Goal: Task Accomplishment & Management: Use online tool/utility

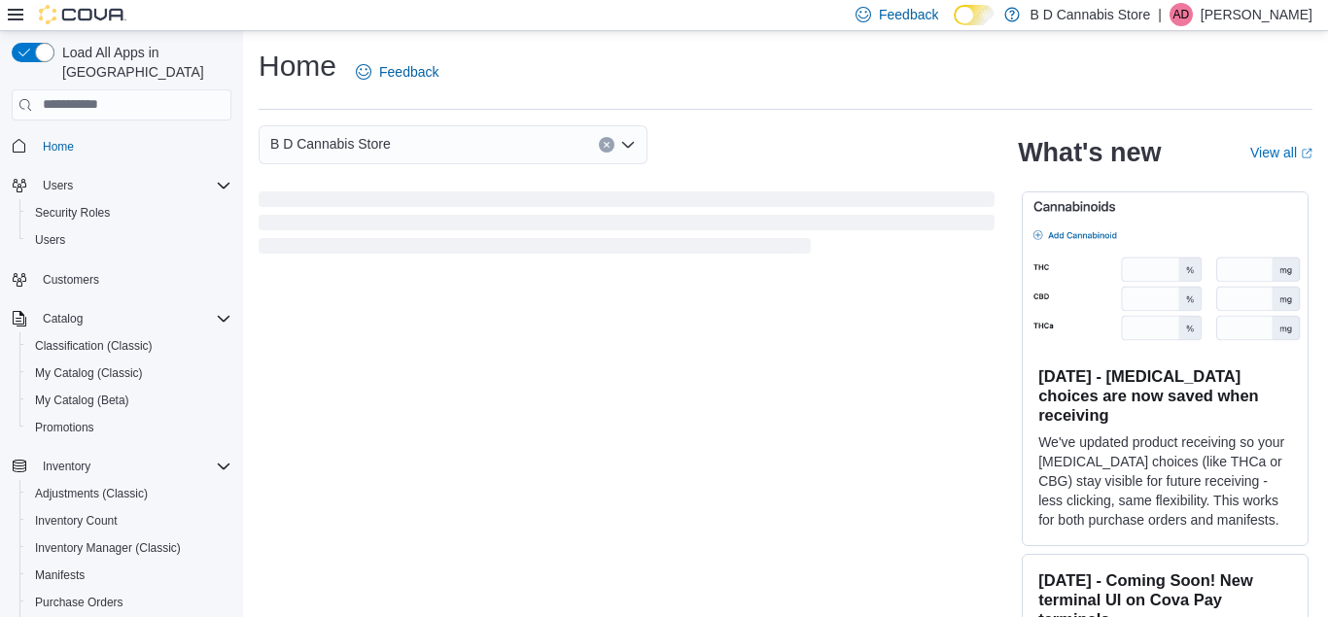
click at [3, 538] on div "Load All Apps in New Hub Home Users Security Roles Users Customers Catalog Clas…" at bounding box center [121, 327] width 243 height 593
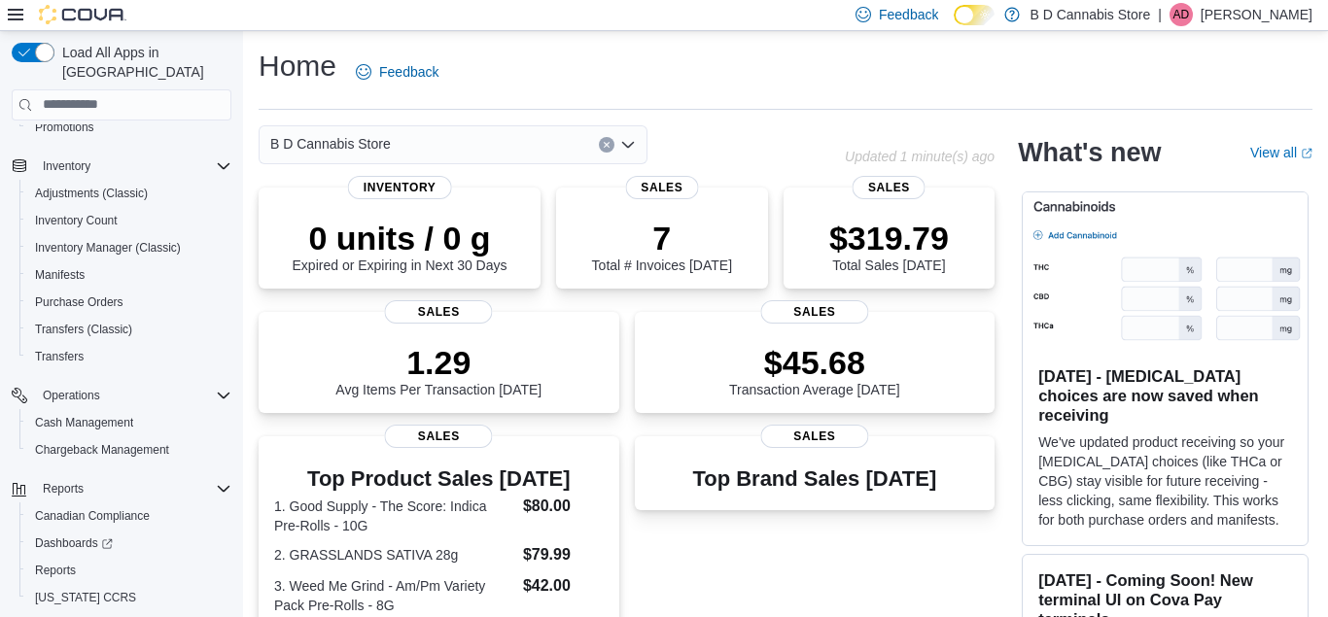
scroll to position [330, 0]
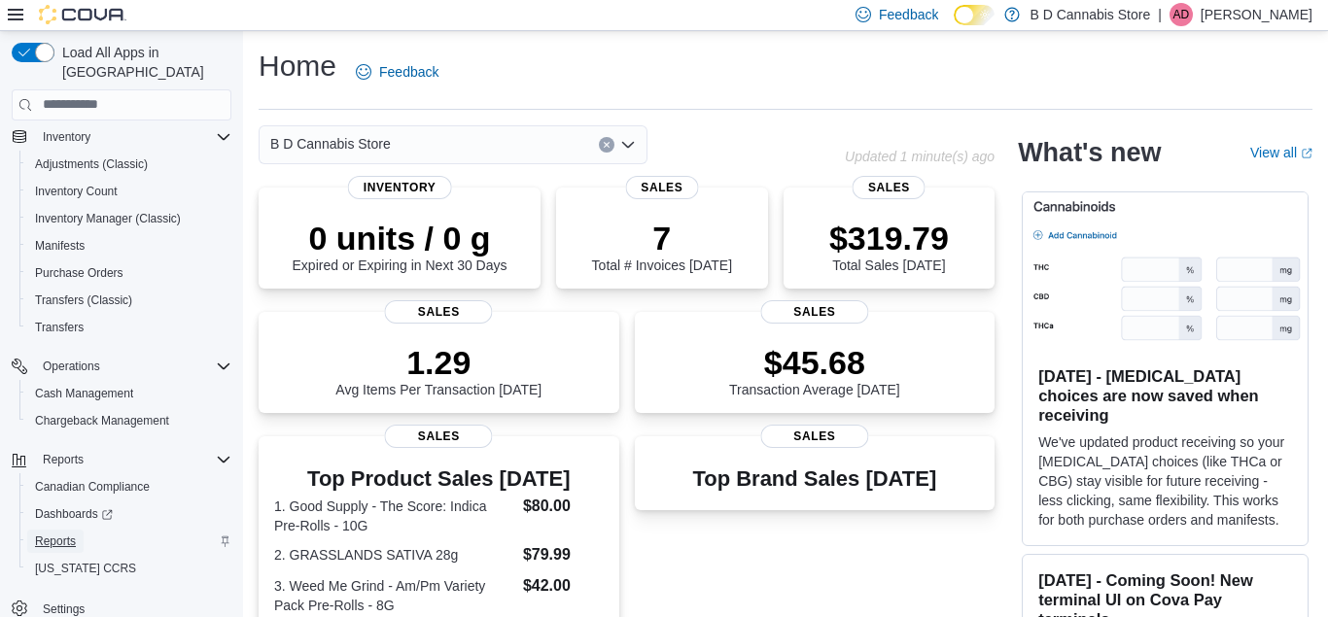
click at [68, 534] on span "Reports" at bounding box center [55, 542] width 41 height 16
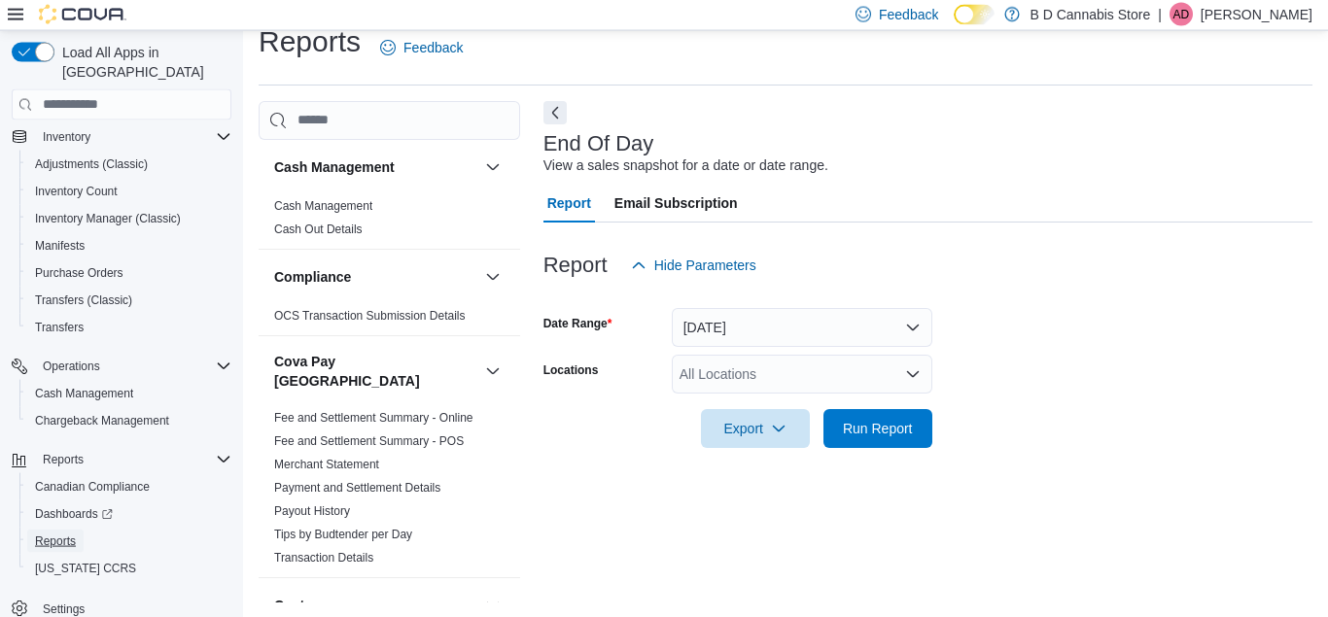
scroll to position [25, 0]
click at [911, 375] on icon "Open list of options" at bounding box center [912, 372] width 12 height 6
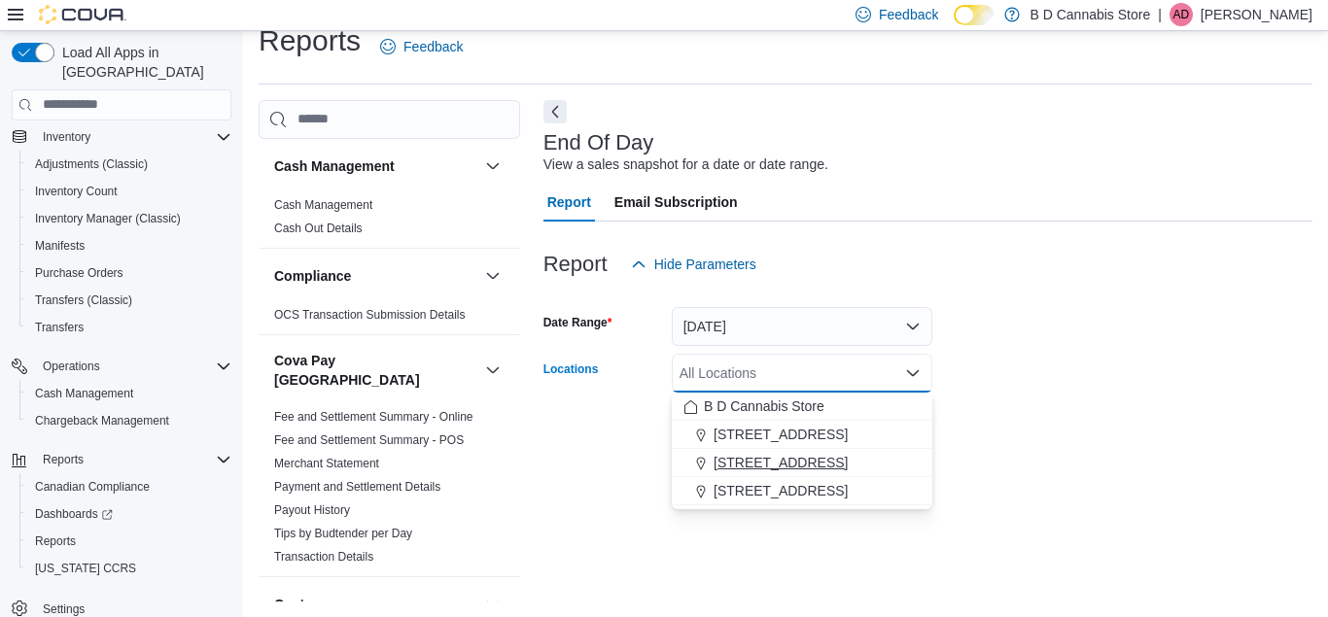
click at [902, 456] on div "[STREET_ADDRESS]" at bounding box center [802, 462] width 237 height 19
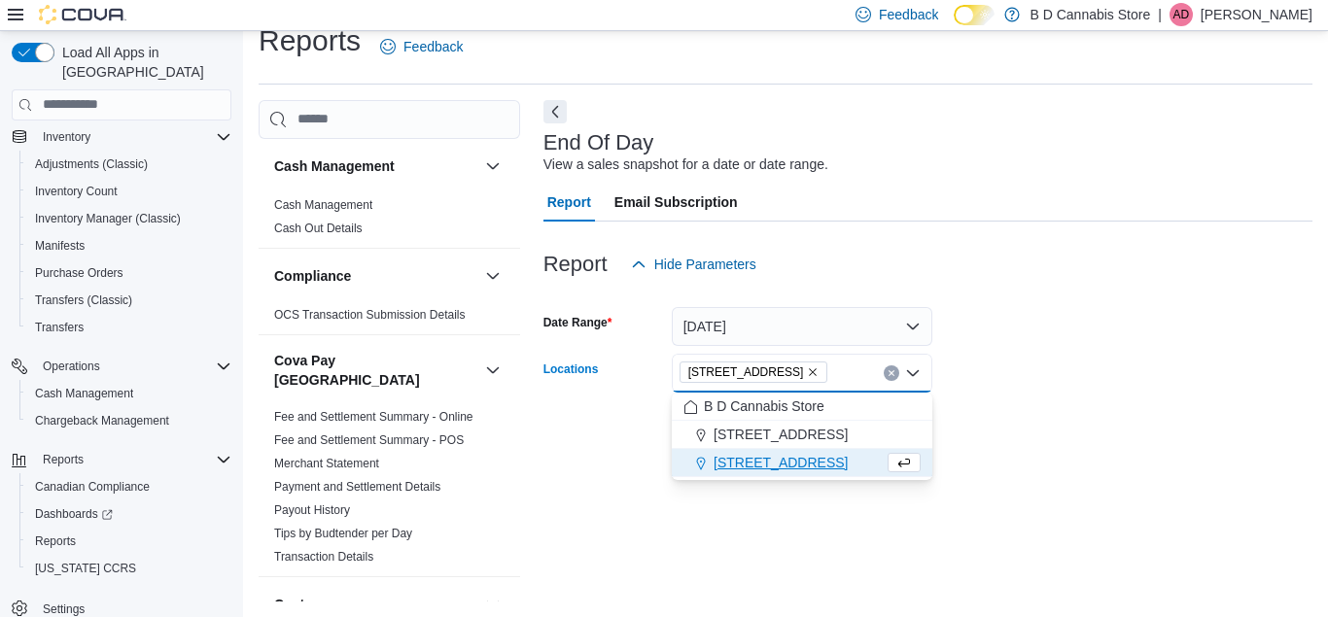
click at [1023, 437] on form "Date Range [DATE] Locations [STREET_ADDRESS] Selected. [STREET_ADDRESS]. Press …" at bounding box center [928, 365] width 769 height 163
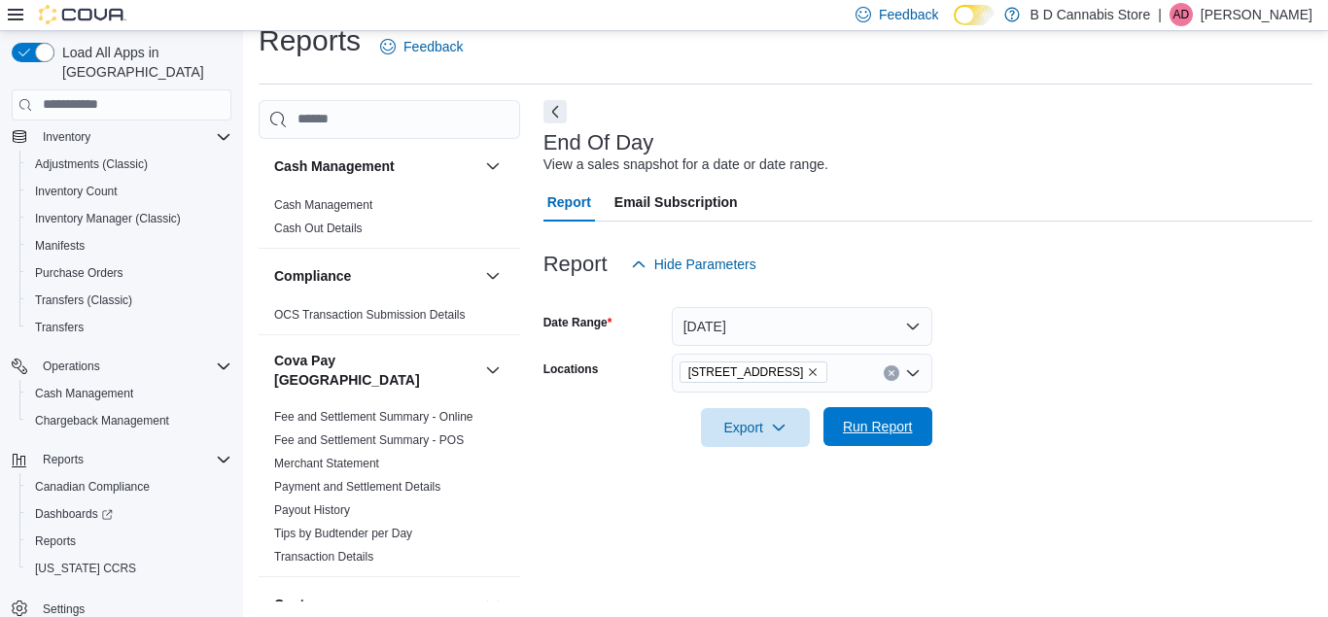
click at [893, 429] on span "Run Report" at bounding box center [878, 426] width 70 height 19
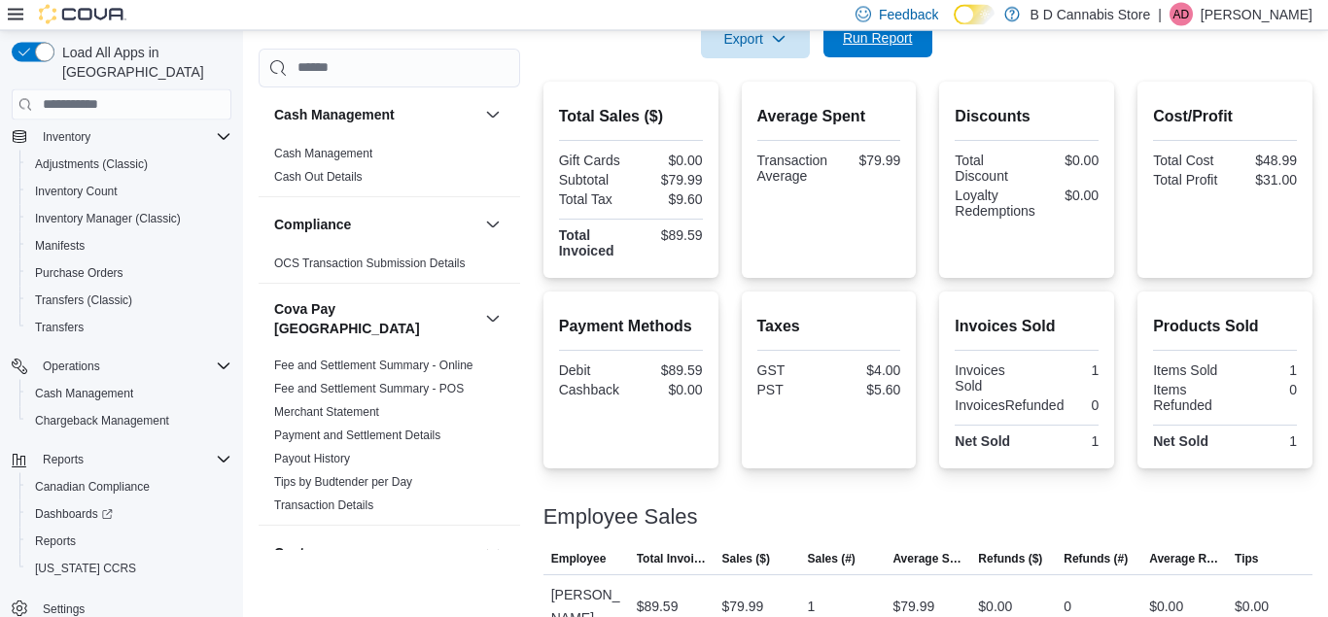
scroll to position [422, 0]
